Goal: Task Accomplishment & Management: Manage account settings

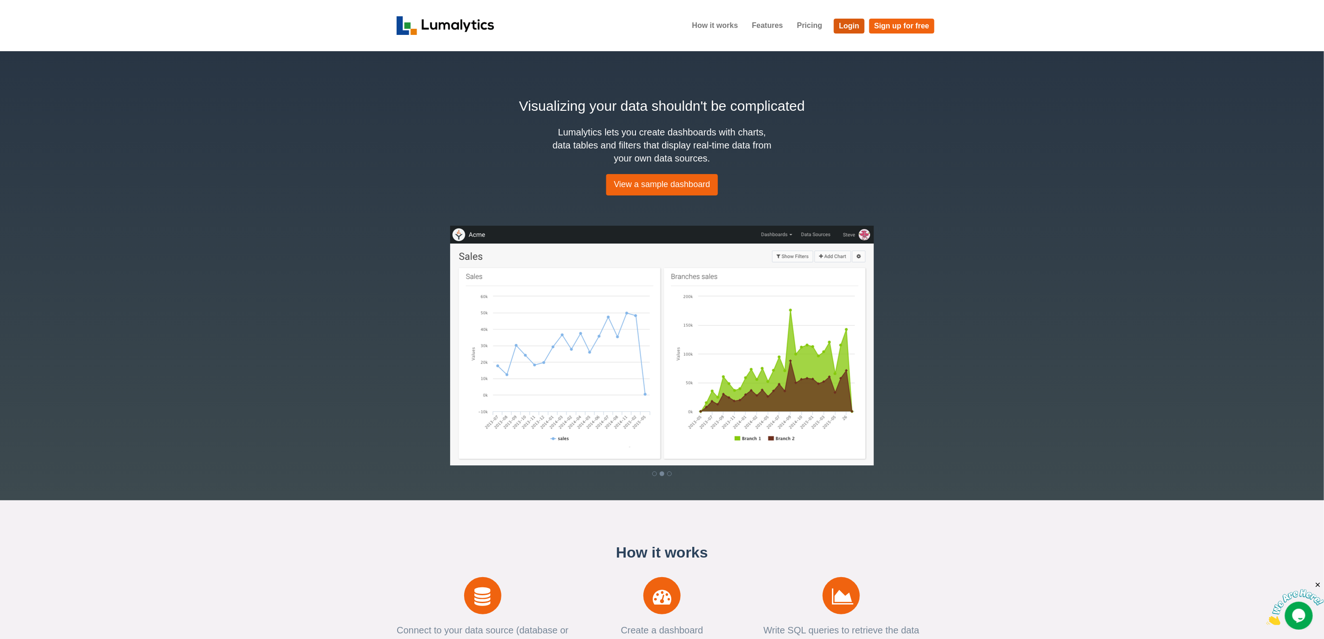
click at [857, 24] on link "Login" at bounding box center [849, 26] width 31 height 15
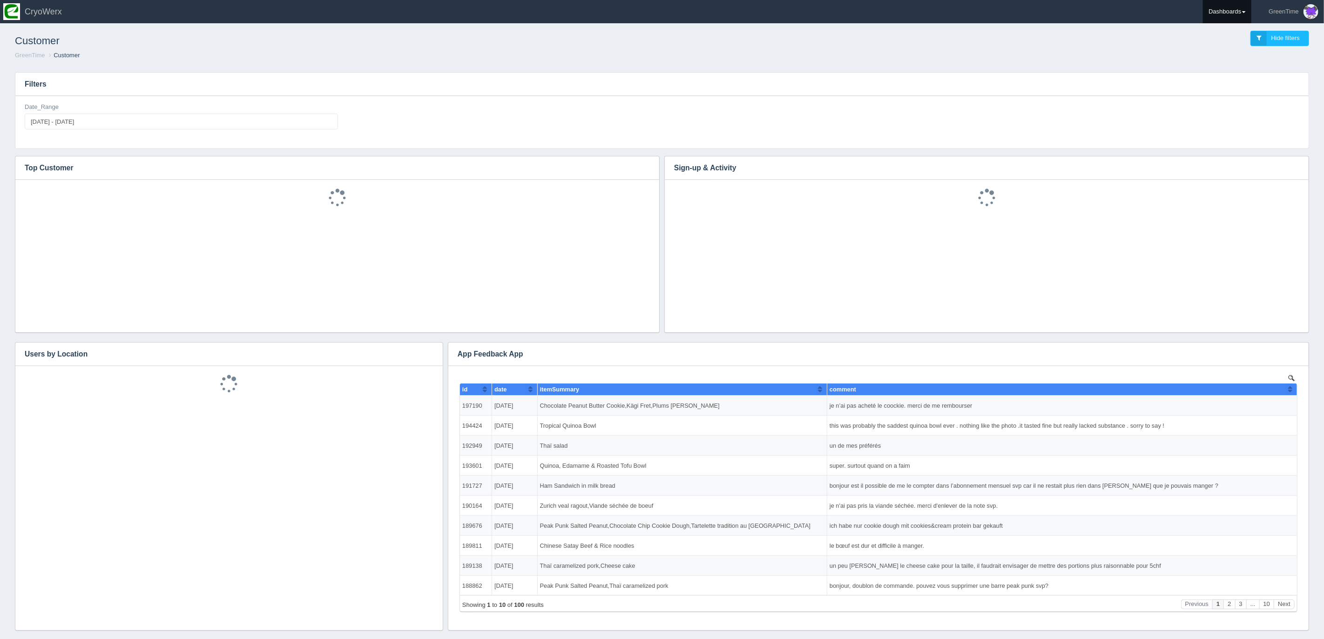
click at [1240, 10] on link "Dashboards" at bounding box center [1227, 11] width 48 height 23
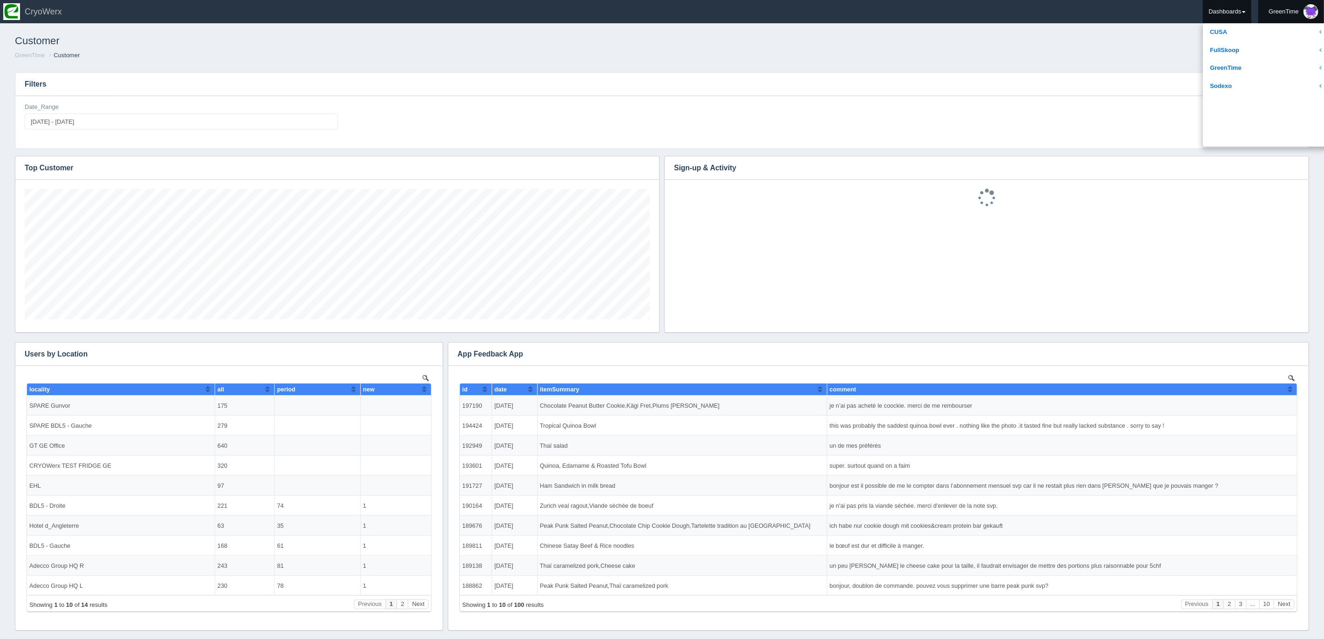
click at [1301, 12] on link "GreenTime" at bounding box center [1291, 11] width 66 height 23
click at [1293, 57] on link "Logout" at bounding box center [1298, 55] width 38 height 15
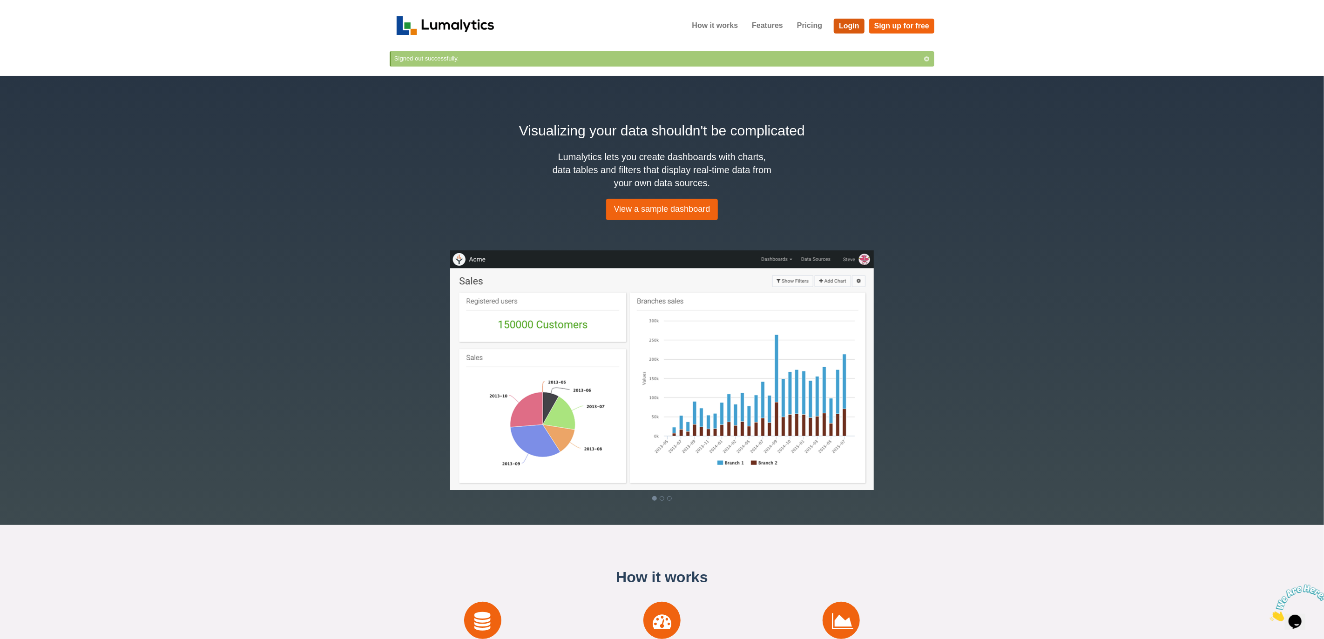
click at [852, 24] on link "Login" at bounding box center [849, 26] width 31 height 15
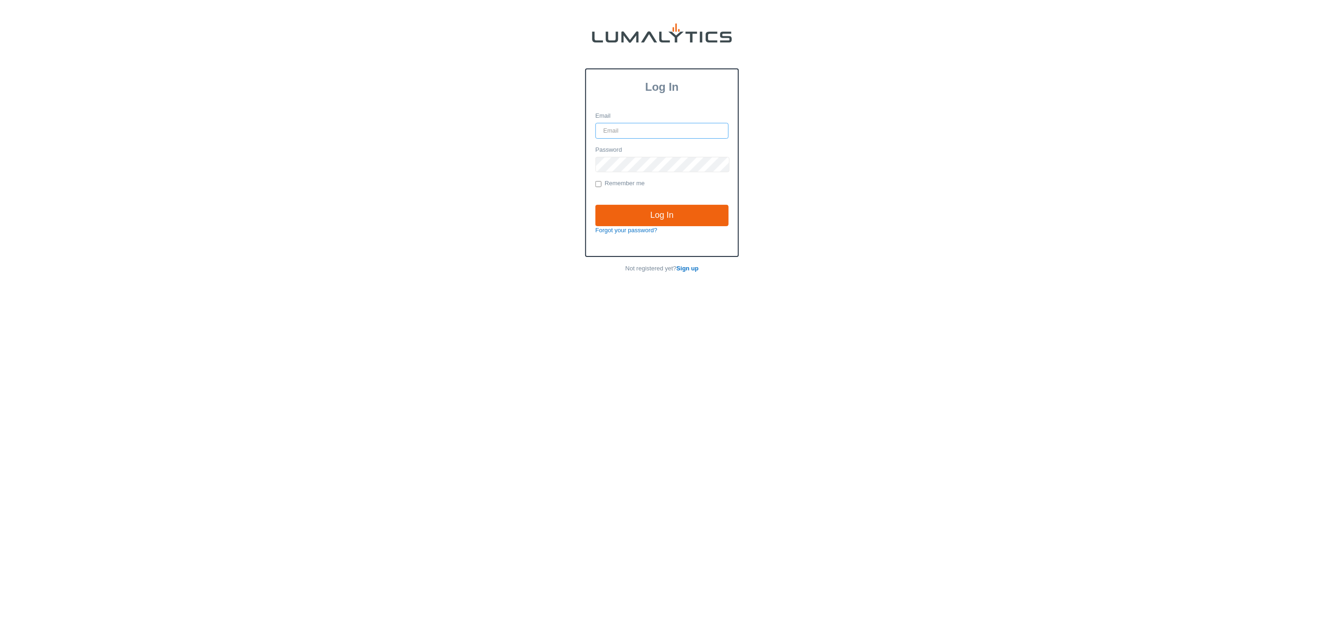
type input "greentime-lumalytics@cryowerx.com"
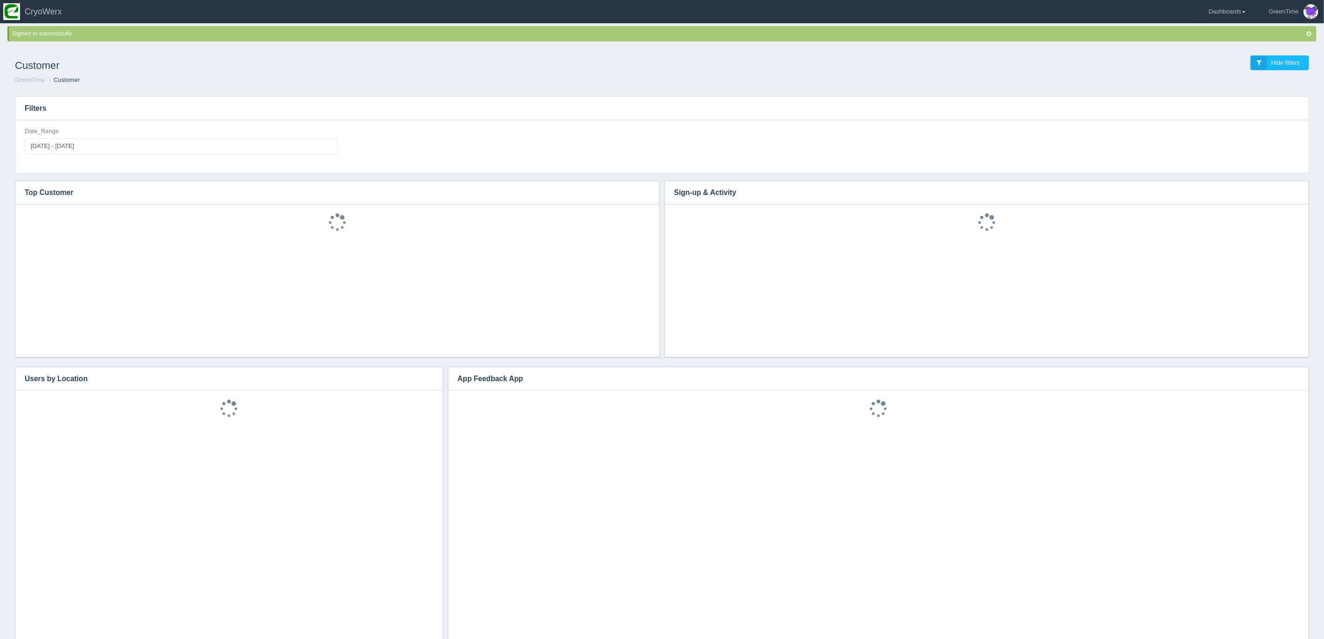
scroll to position [130, 625]
